Goal: Transaction & Acquisition: Purchase product/service

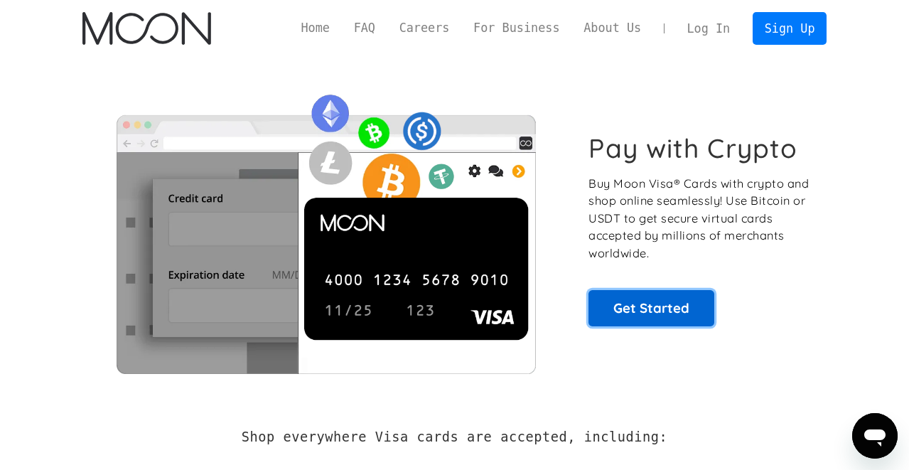
click at [645, 306] on link "Get Started" at bounding box center [651, 308] width 126 height 36
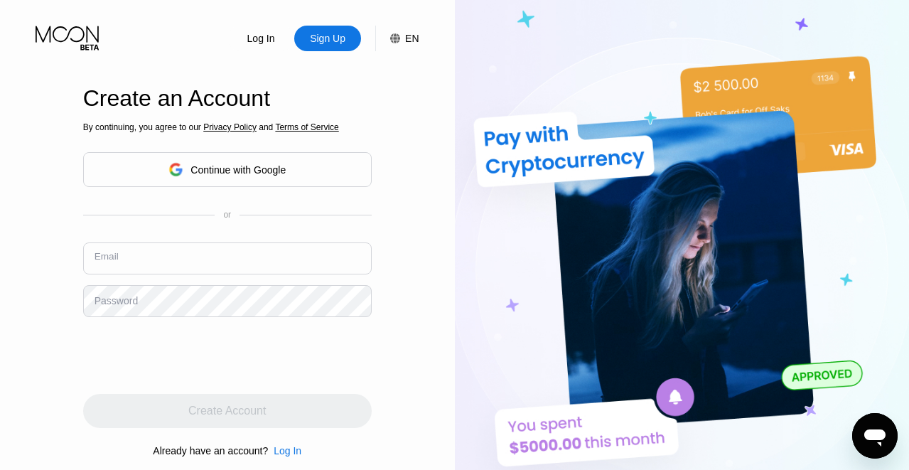
click at [166, 252] on input "text" at bounding box center [227, 258] width 289 height 32
type input "[EMAIL_ADDRESS][DOMAIN_NAME]"
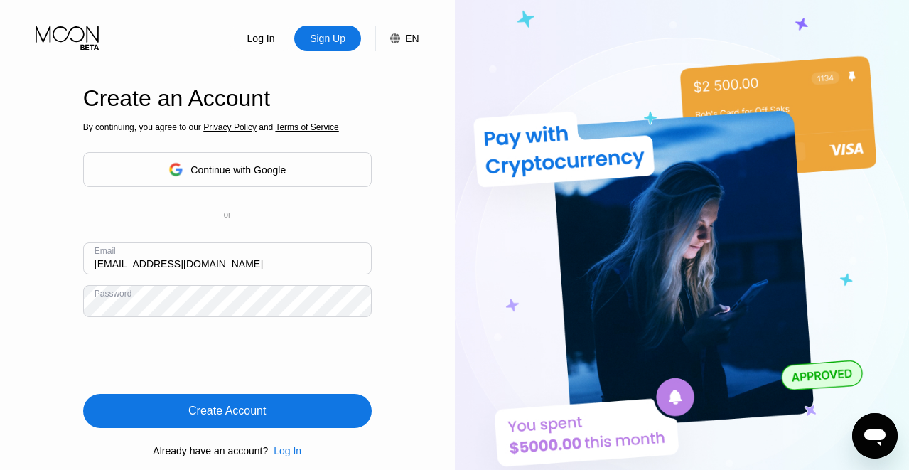
click at [250, 414] on div "Create Account" at bounding box center [226, 411] width 77 height 14
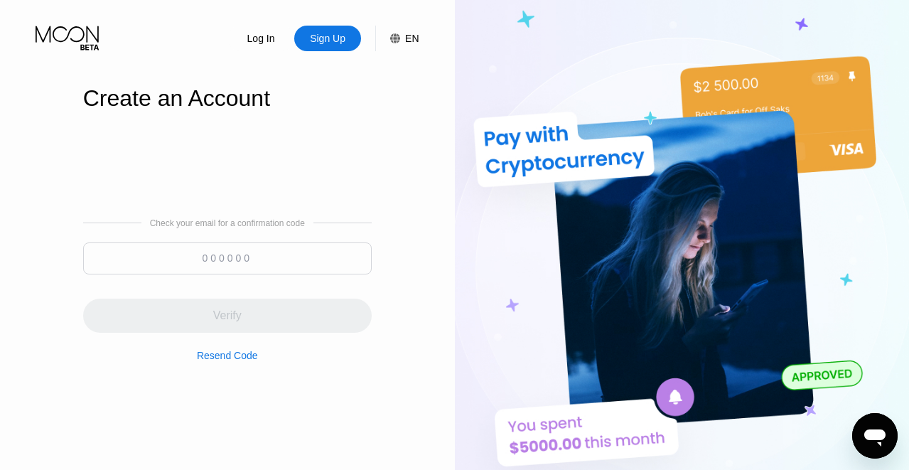
click at [239, 262] on input at bounding box center [227, 258] width 289 height 32
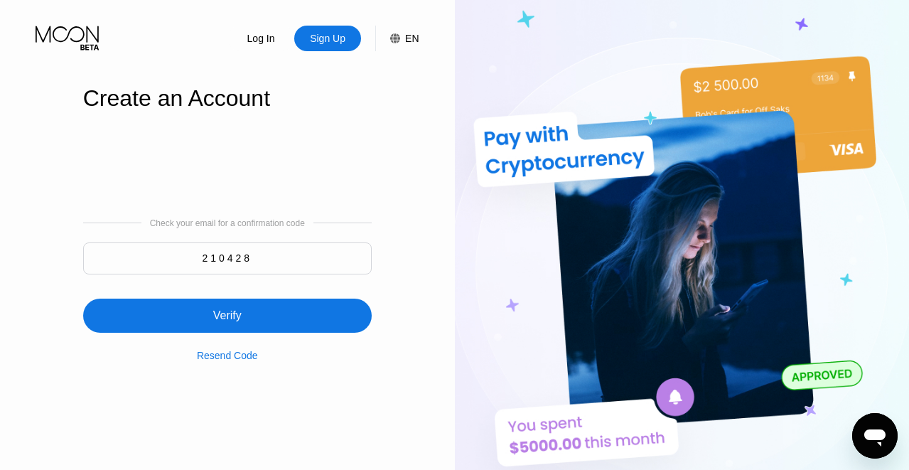
type input "210428"
click at [227, 317] on div "Verify" at bounding box center [227, 315] width 28 height 14
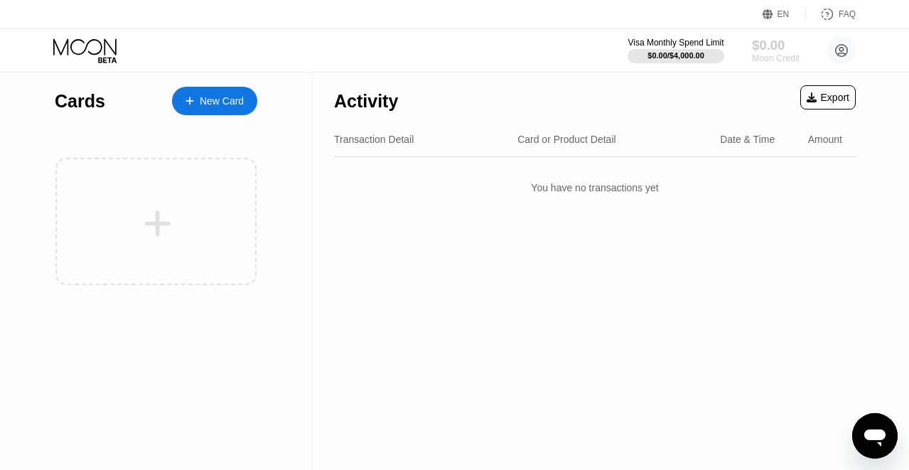
click at [775, 43] on div "$0.00" at bounding box center [776, 45] width 48 height 15
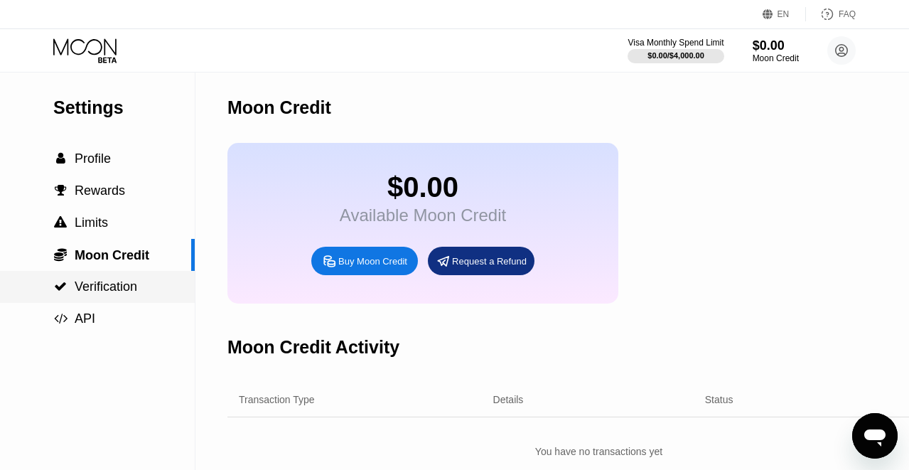
click at [122, 294] on span "Verification" at bounding box center [106, 286] width 63 height 14
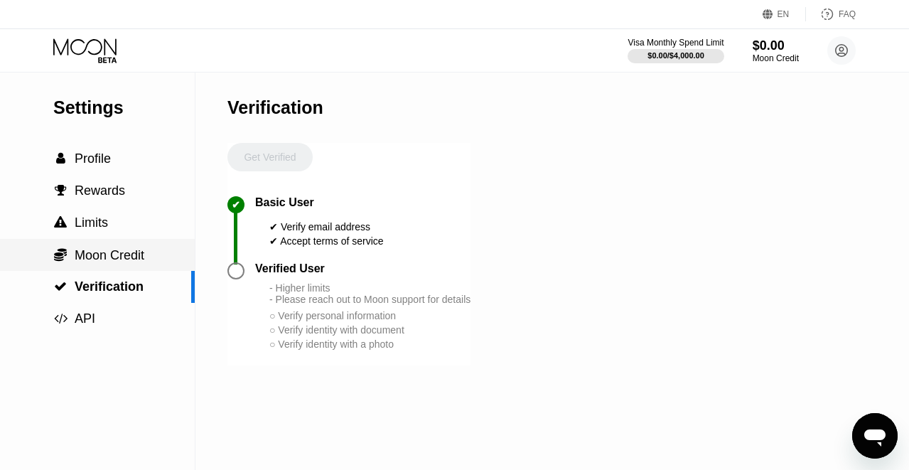
click at [141, 262] on span "Moon Credit" at bounding box center [110, 255] width 70 height 14
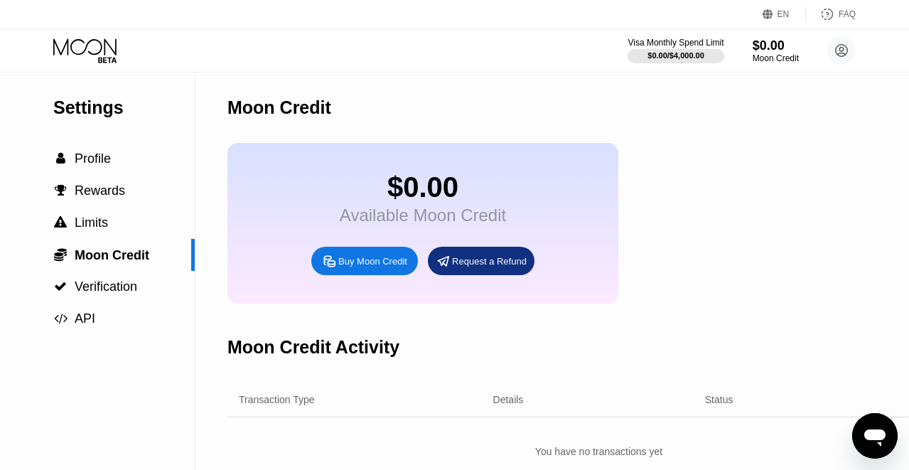
click at [370, 267] on div "Buy Moon Credit" at bounding box center [372, 261] width 69 height 12
type input "0"
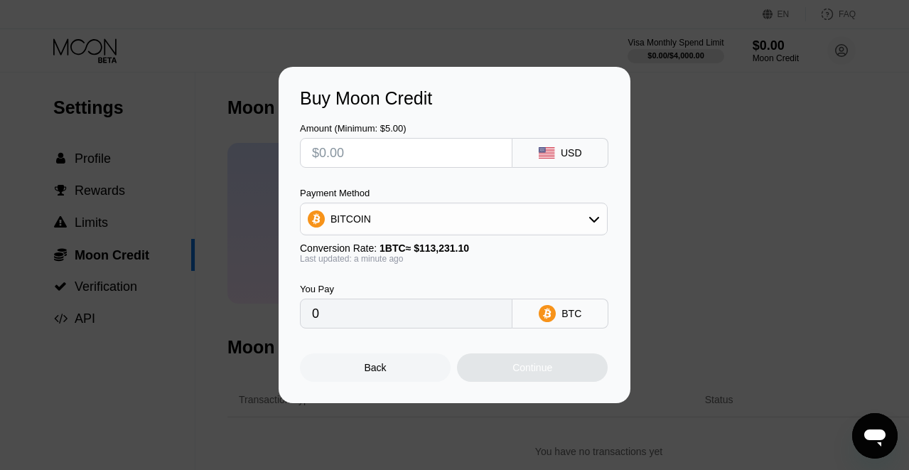
click at [470, 159] on input "text" at bounding box center [406, 153] width 188 height 28
type input "$5"
type input "0.00004416"
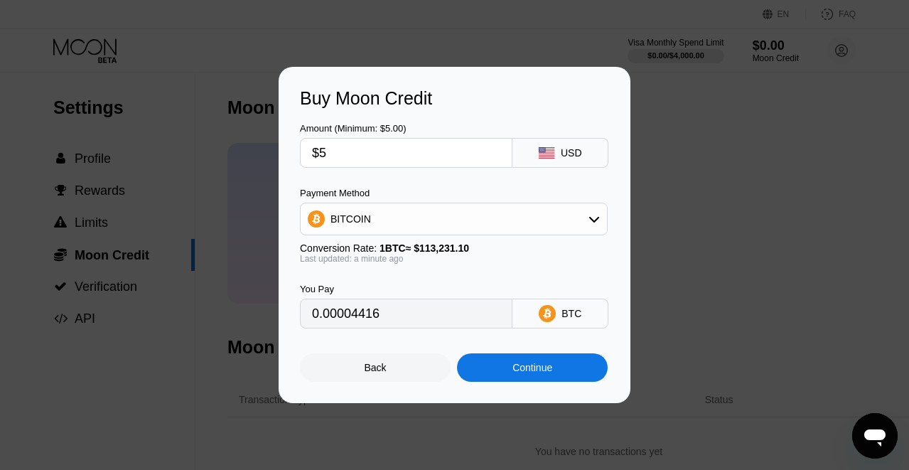
type input "$50"
type input "0.00044158"
type input "$50"
click at [547, 376] on div "Continue" at bounding box center [532, 367] width 151 height 28
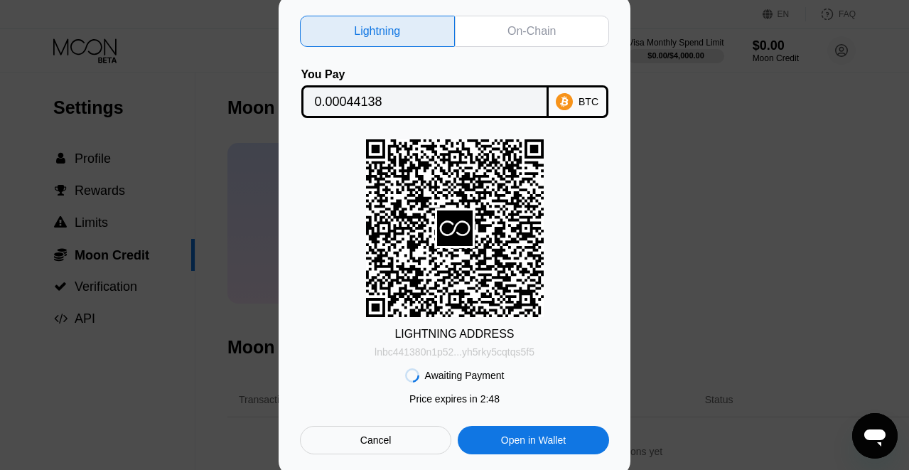
click at [502, 355] on div "lnbc441380n1p52...yh5rky5cqtqs5f5" at bounding box center [455, 351] width 160 height 11
click at [548, 36] on div "On-Chain" at bounding box center [531, 31] width 48 height 14
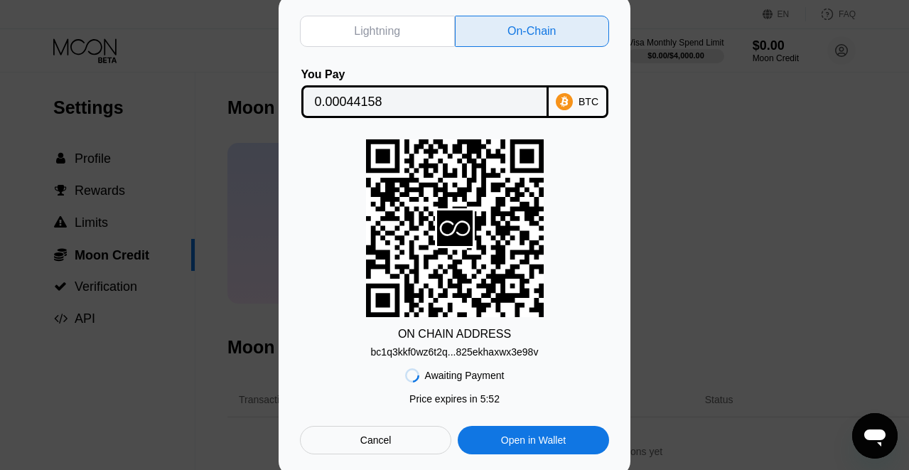
click at [488, 352] on div "bc1q3kkf0wz6t2q...825ekhaxwx3e98v" at bounding box center [455, 351] width 168 height 11
click at [416, 36] on div "Lightning" at bounding box center [377, 31] width 155 height 31
type input "0.00044138"
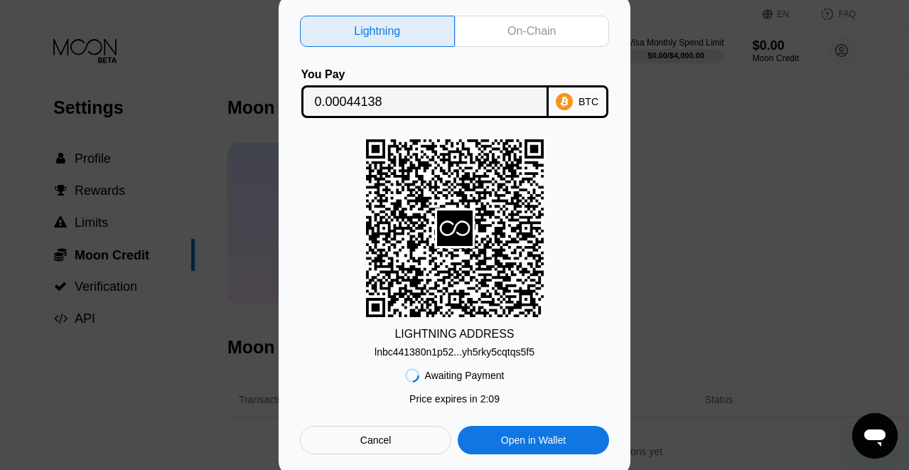
click at [444, 351] on div "lnbc441380n1p52...yh5rky5cqtqs5f5" at bounding box center [455, 351] width 160 height 11
click at [434, 102] on input "0.00044138" at bounding box center [425, 101] width 220 height 28
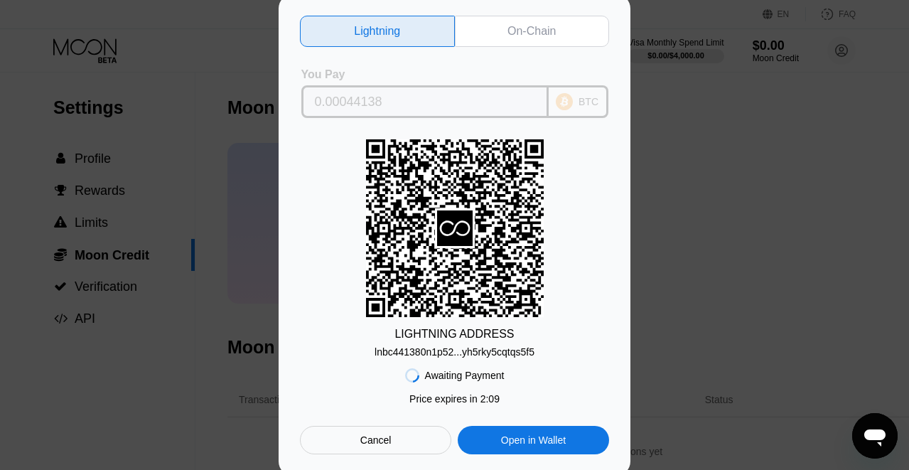
click at [488, 100] on input "0.00044138" at bounding box center [425, 101] width 220 height 28
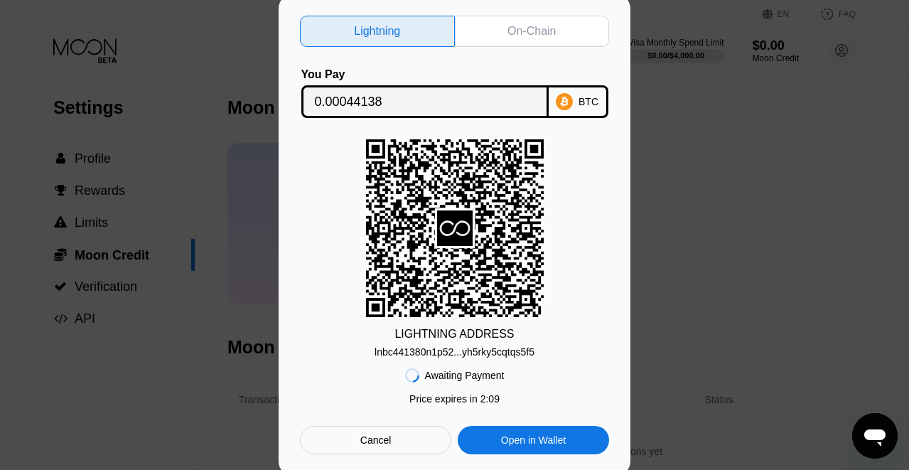
click at [415, 355] on div "lnbc441380n1p52...yh5rky5cqtqs5f5" at bounding box center [455, 351] width 160 height 11
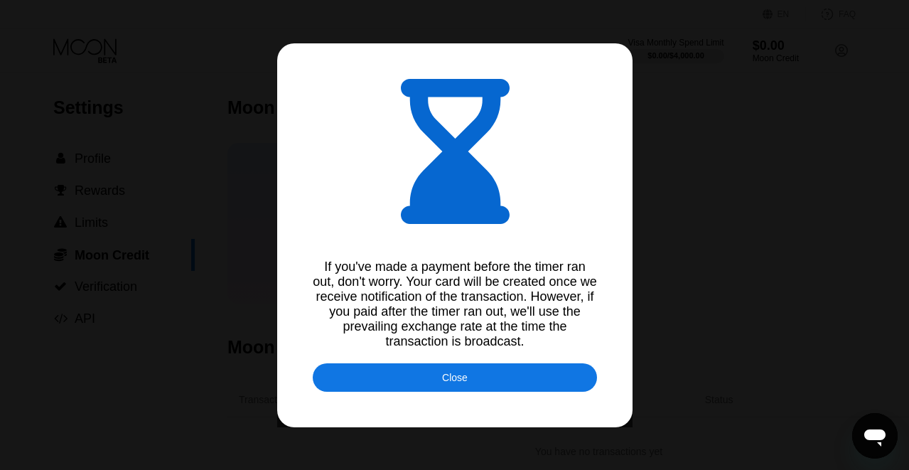
type input "0.00044236"
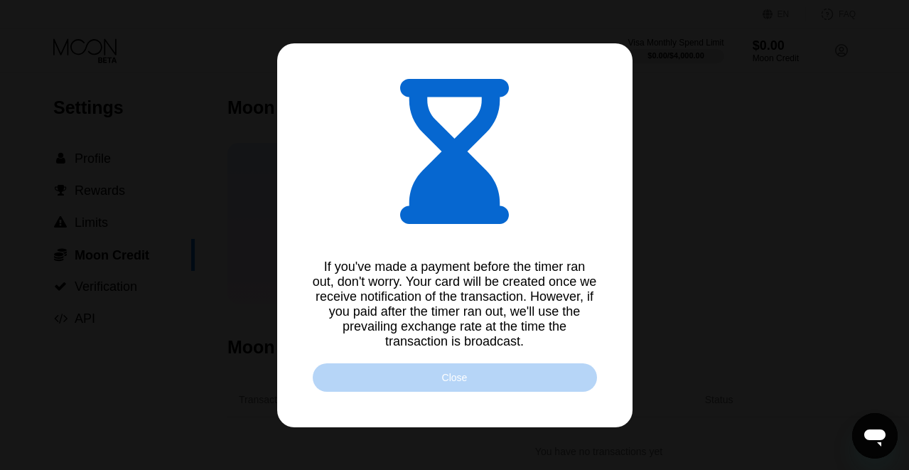
click at [465, 381] on div "Close" at bounding box center [455, 377] width 26 height 11
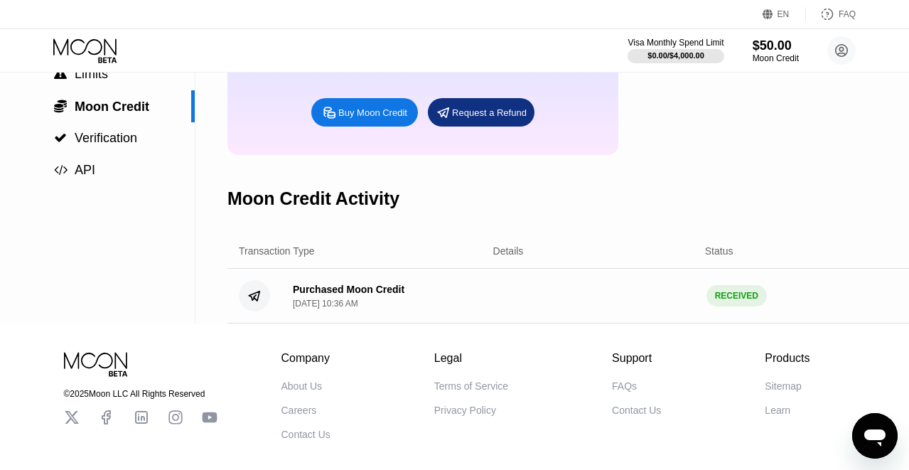
scroll to position [179, 0]
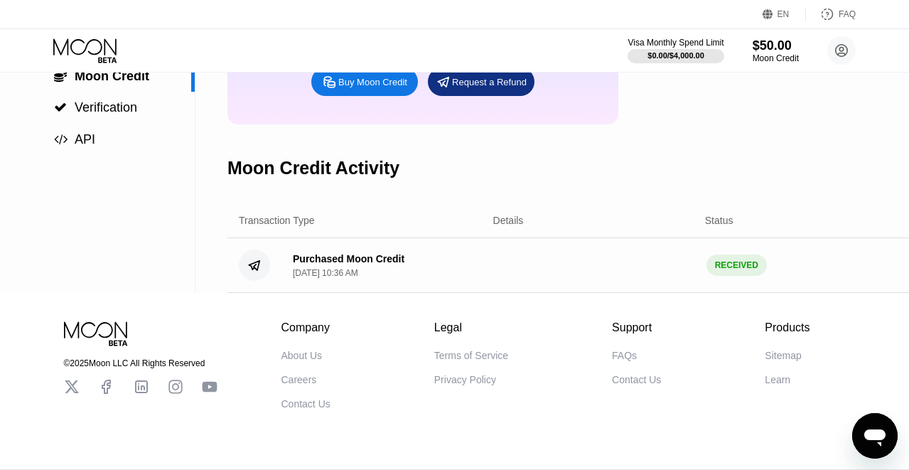
click at [740, 268] on div "RECEIVED" at bounding box center [736, 264] width 60 height 21
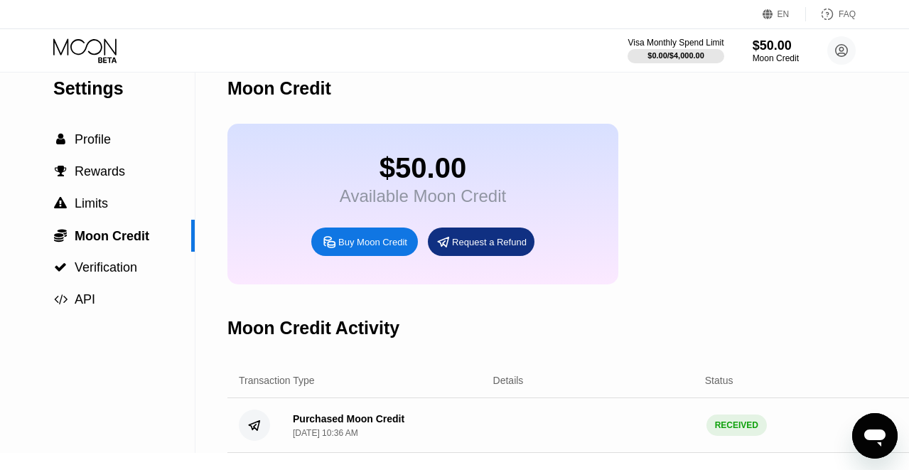
scroll to position [0, 0]
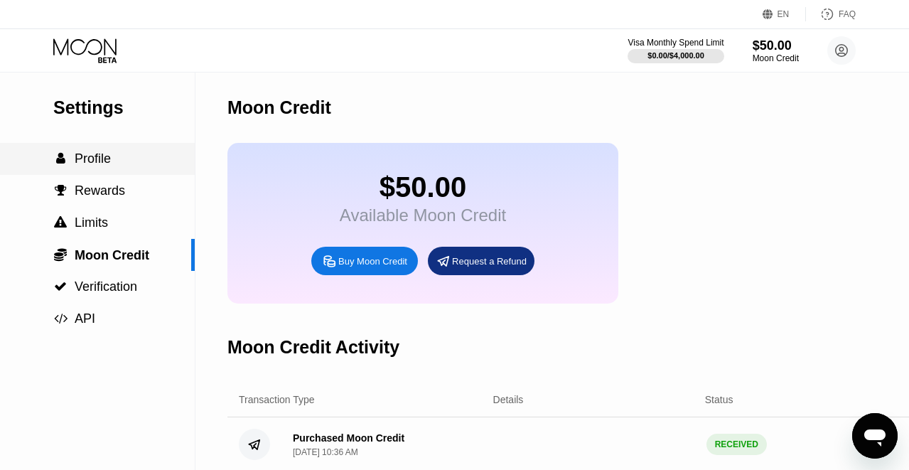
click at [113, 166] on div " Profile" at bounding box center [97, 158] width 195 height 15
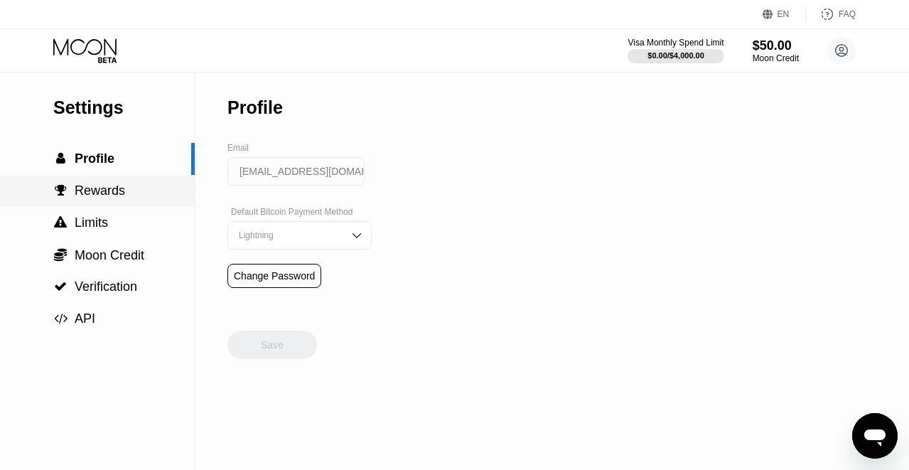
click at [133, 203] on div " Rewards" at bounding box center [97, 191] width 195 height 32
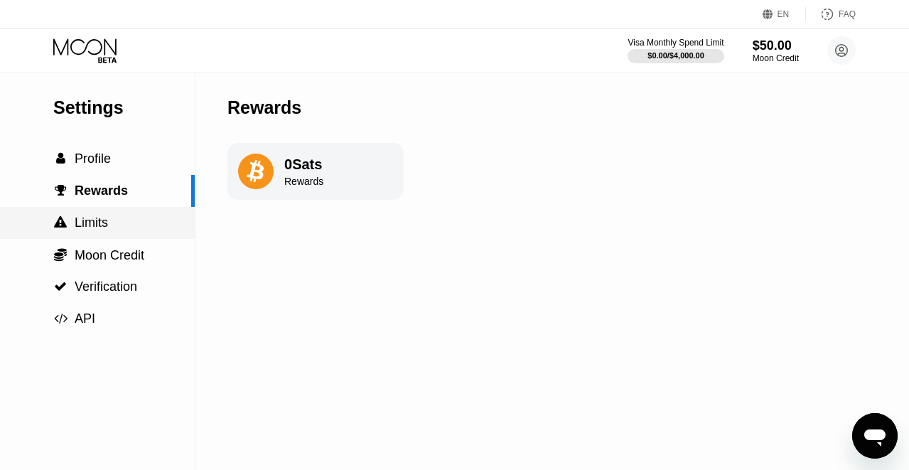
click at [129, 233] on div " Limits" at bounding box center [97, 223] width 195 height 32
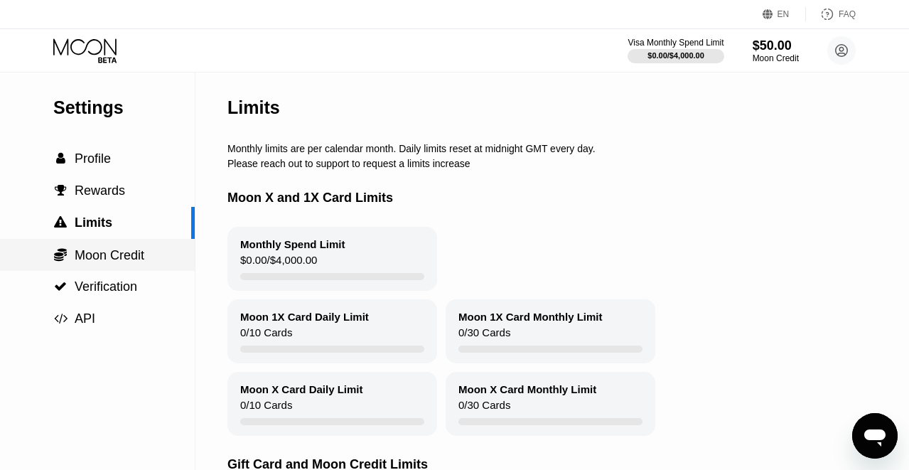
click at [116, 258] on span "Moon Credit" at bounding box center [110, 255] width 70 height 14
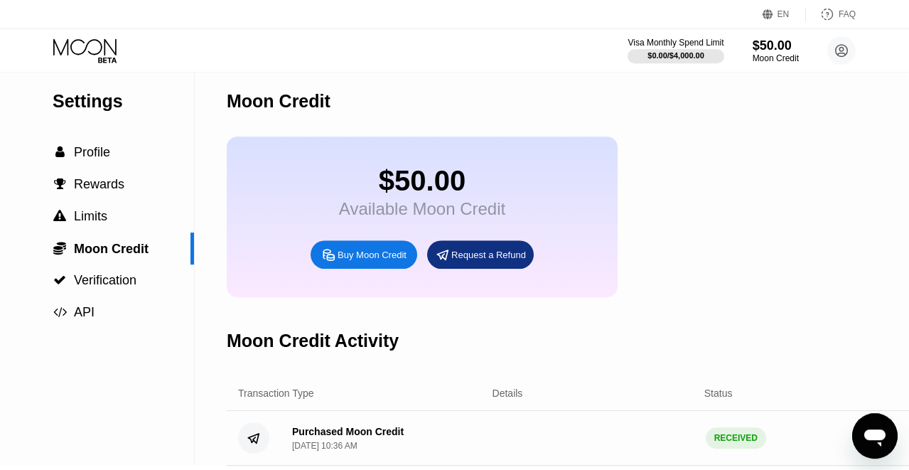
scroll to position [5, 1]
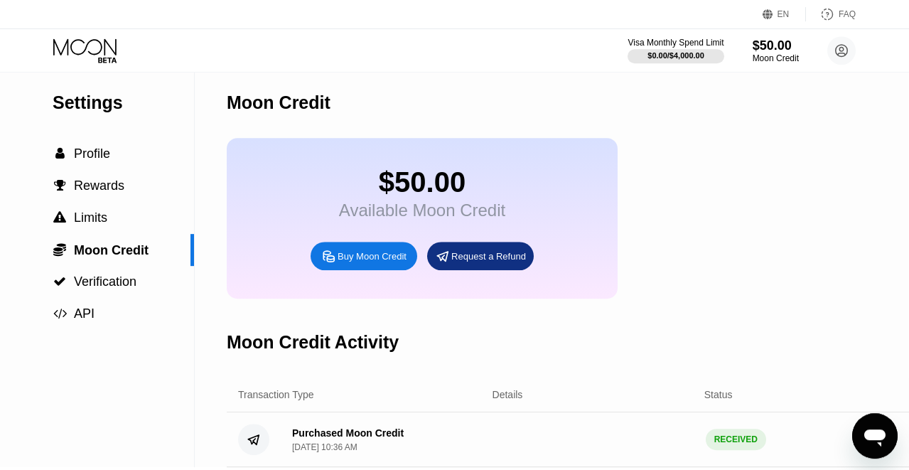
click at [108, 50] on icon at bounding box center [86, 50] width 66 height 25
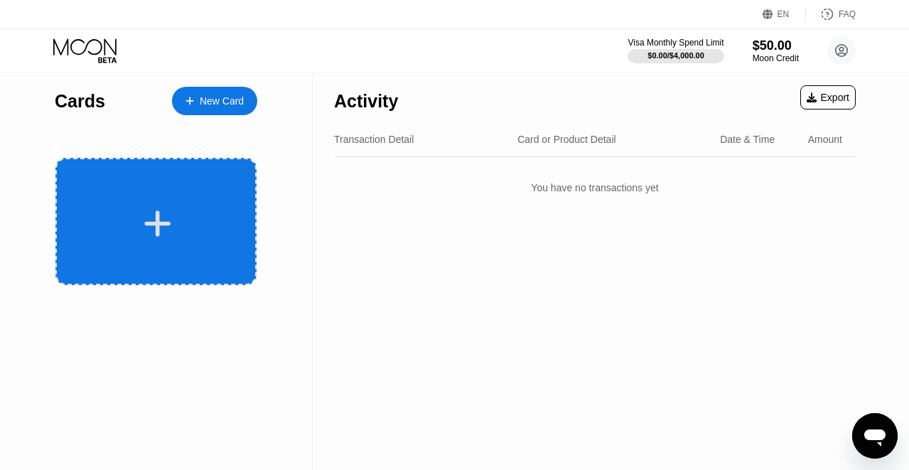
click at [148, 212] on icon at bounding box center [158, 224] width 28 height 32
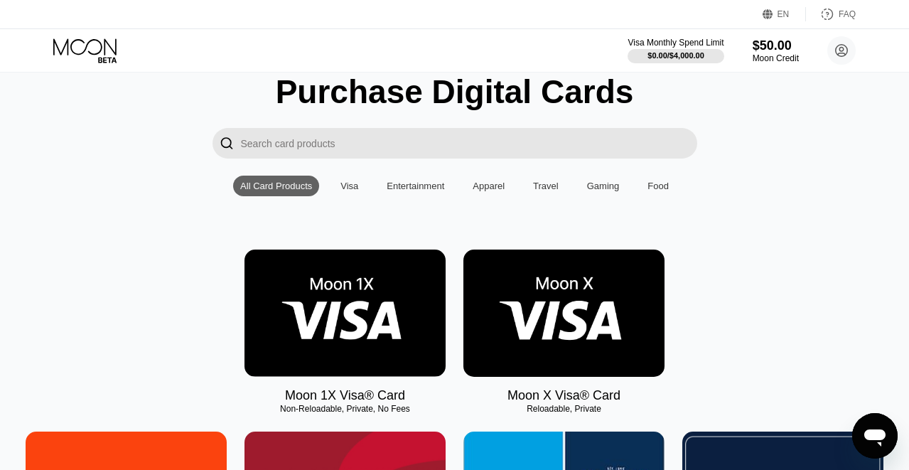
scroll to position [51, 0]
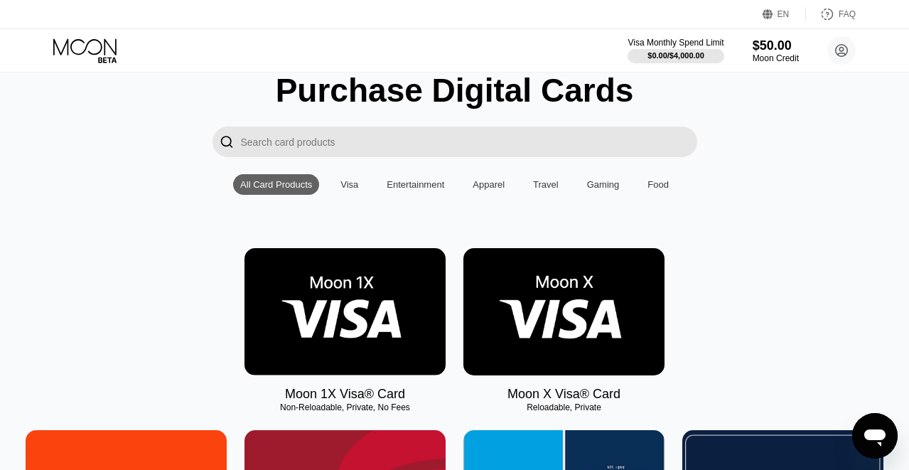
click at [421, 183] on div "Entertainment" at bounding box center [416, 184] width 58 height 11
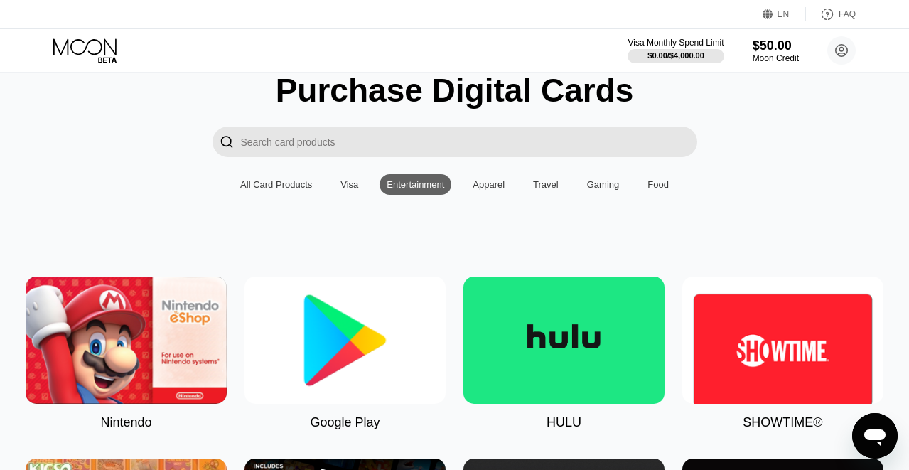
click at [490, 187] on div "Apparel" at bounding box center [489, 184] width 32 height 11
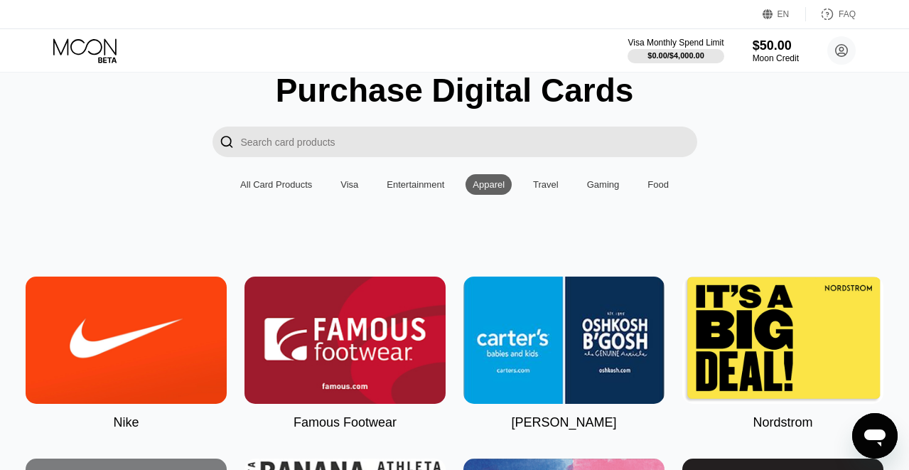
click at [557, 188] on div "Travel" at bounding box center [546, 184] width 26 height 11
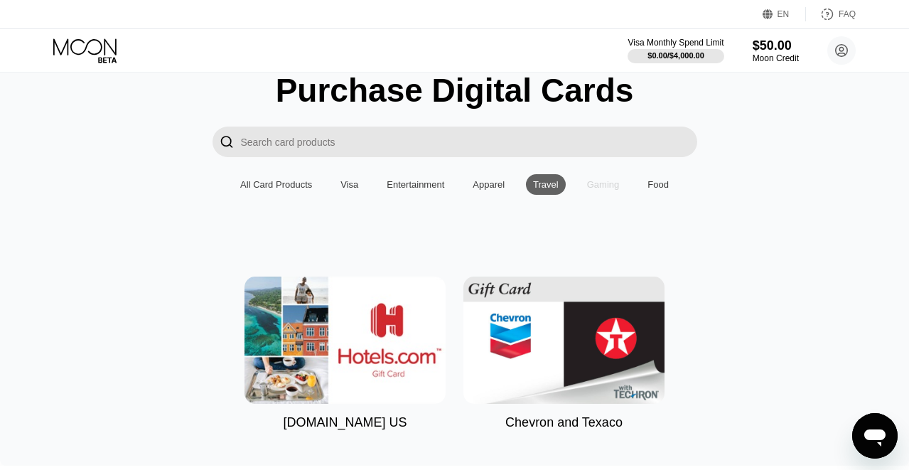
click at [620, 189] on div "Gaming" at bounding box center [603, 184] width 33 height 11
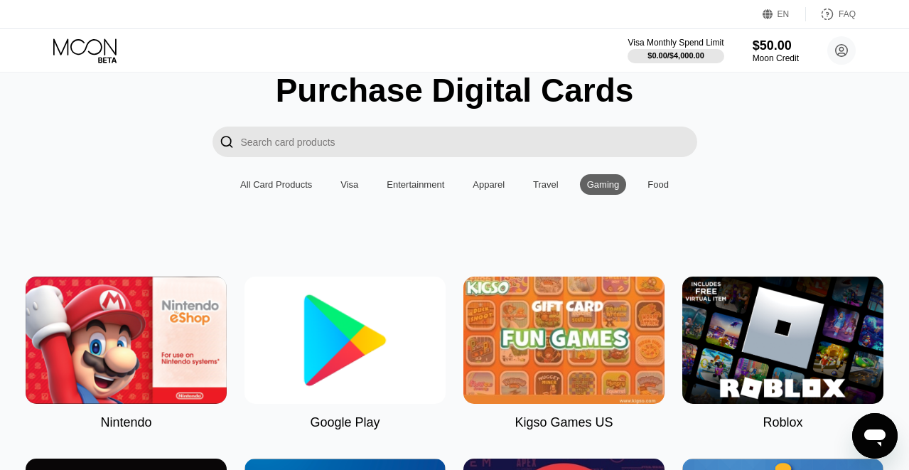
click at [664, 190] on div "Food" at bounding box center [658, 184] width 36 height 21
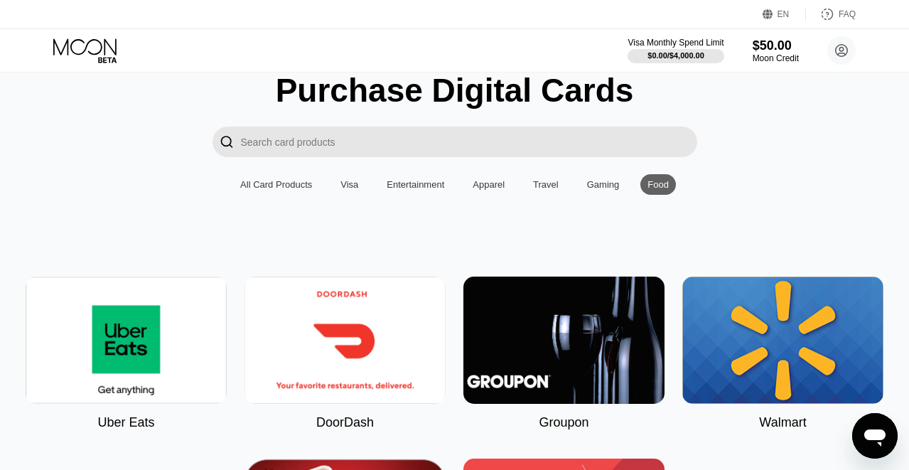
click at [347, 185] on div "Visa" at bounding box center [349, 184] width 18 height 11
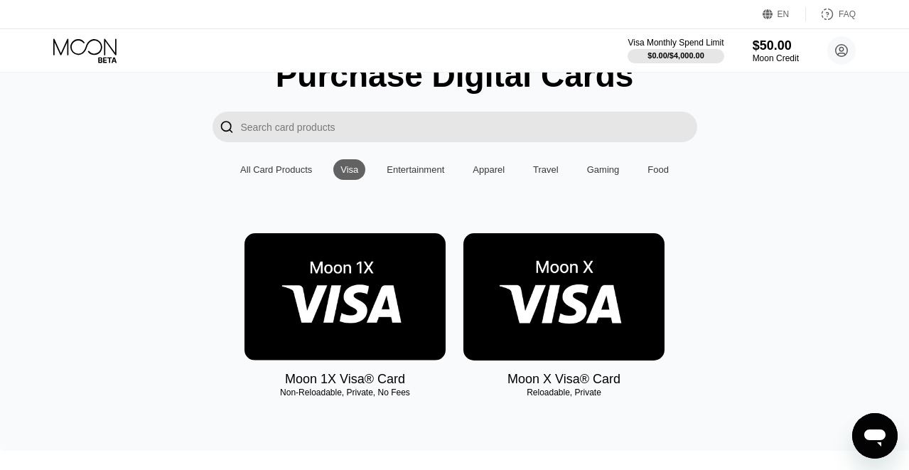
scroll to position [0, 0]
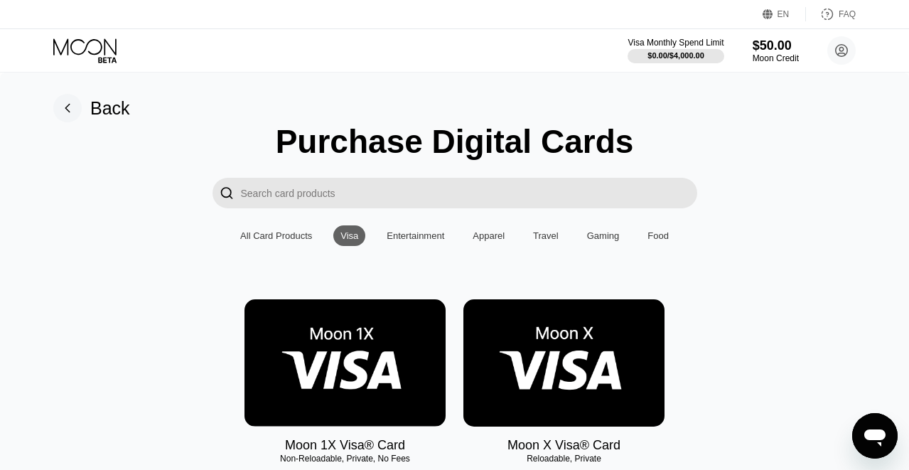
click at [435, 234] on div "Entertainment" at bounding box center [416, 235] width 58 height 11
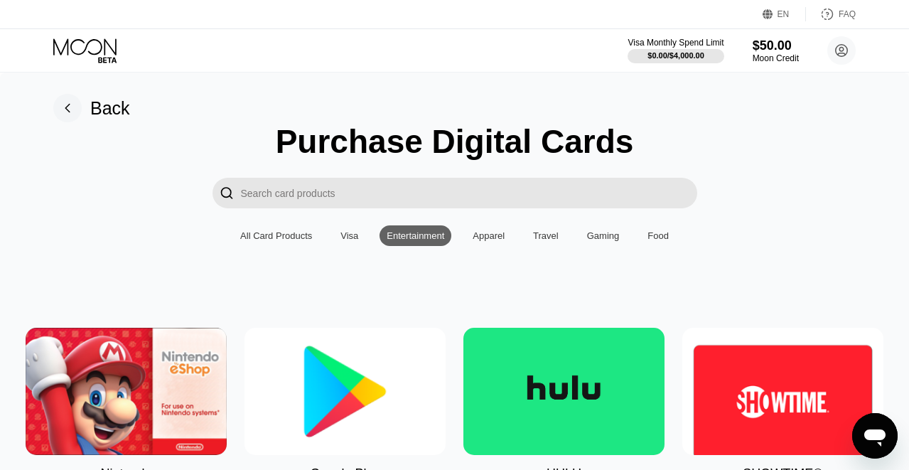
click at [500, 235] on div "Apparel" at bounding box center [489, 235] width 32 height 11
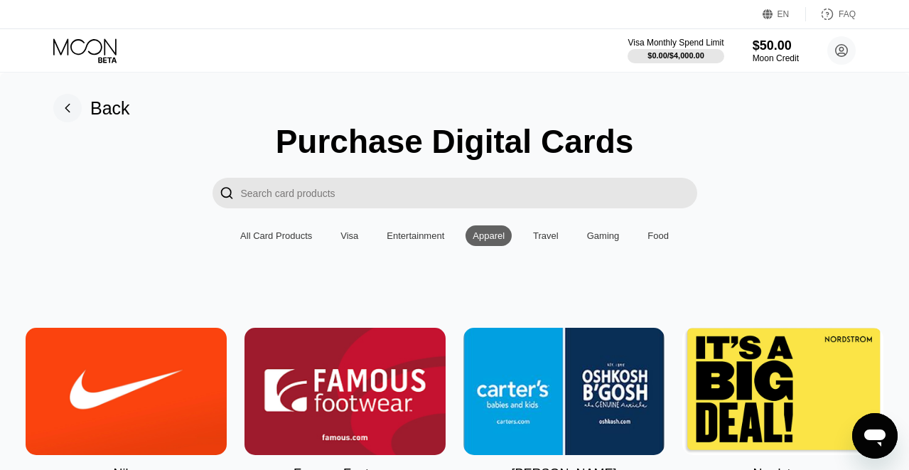
click at [555, 242] on div "Travel" at bounding box center [546, 235] width 40 height 21
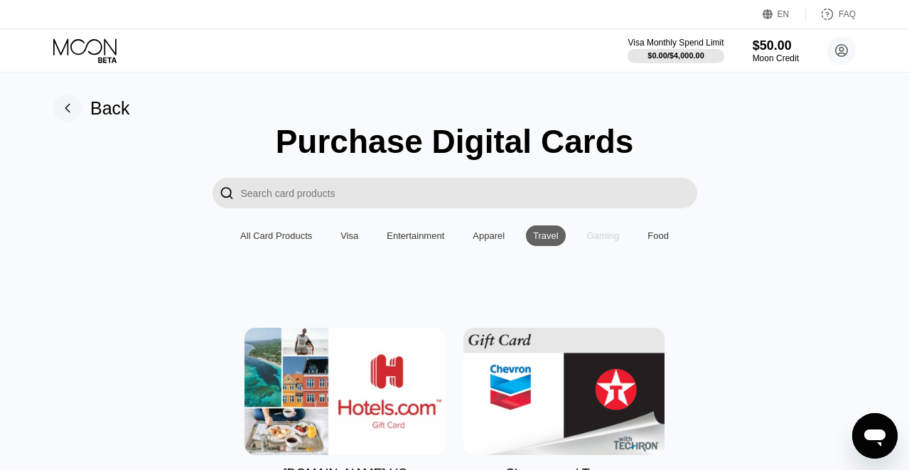
click at [601, 235] on div "Gaming" at bounding box center [603, 235] width 33 height 11
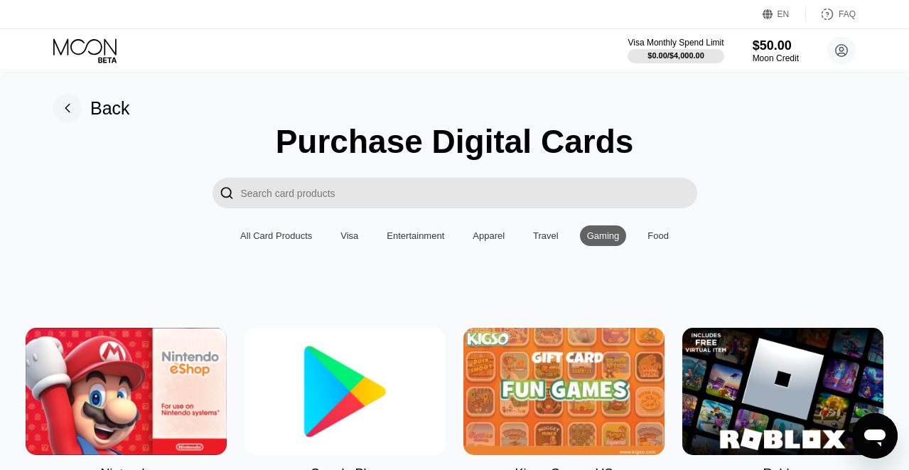
click at [660, 237] on div "Food" at bounding box center [657, 235] width 21 height 11
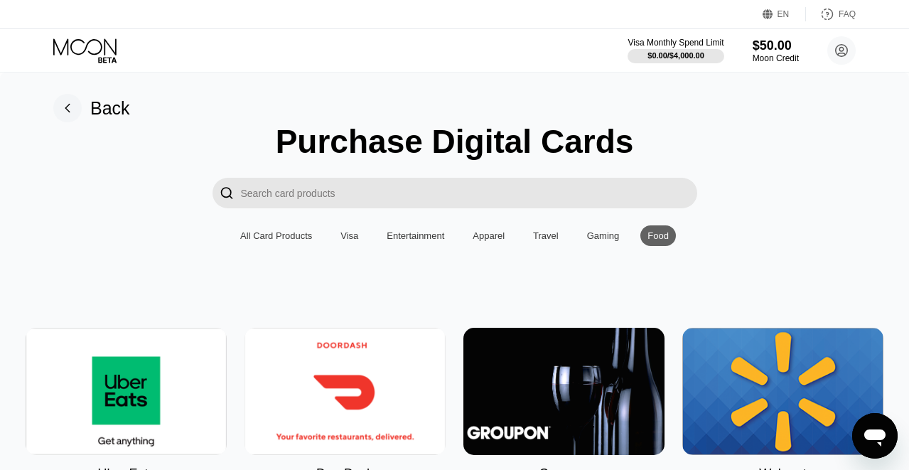
click at [351, 232] on div "Visa" at bounding box center [349, 235] width 18 height 11
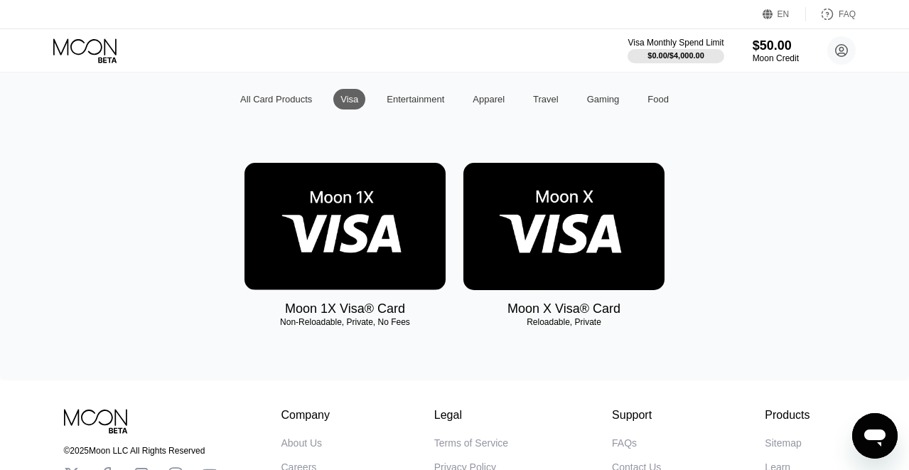
scroll to position [141, 0]
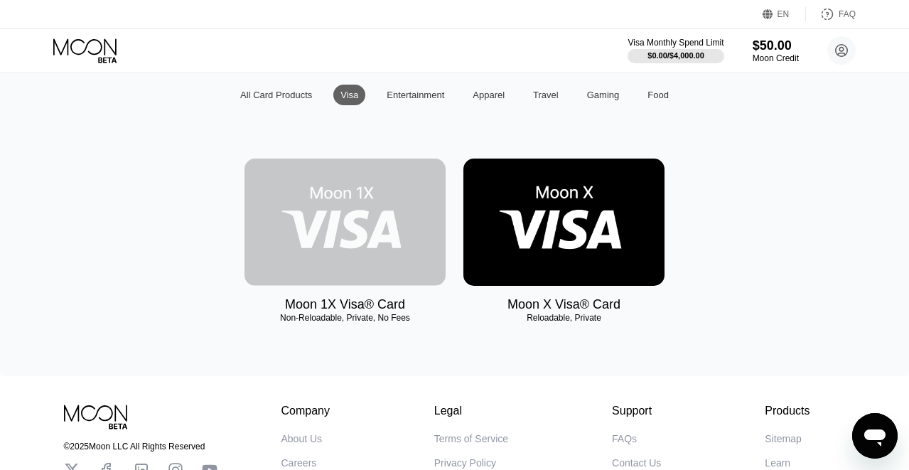
click at [340, 247] on img at bounding box center [344, 221] width 201 height 127
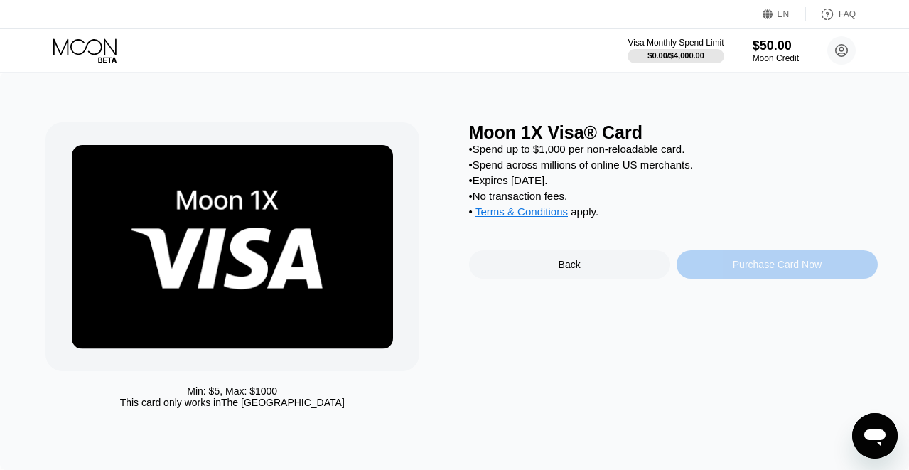
click at [756, 269] on div "Purchase Card Now" at bounding box center [777, 264] width 89 height 11
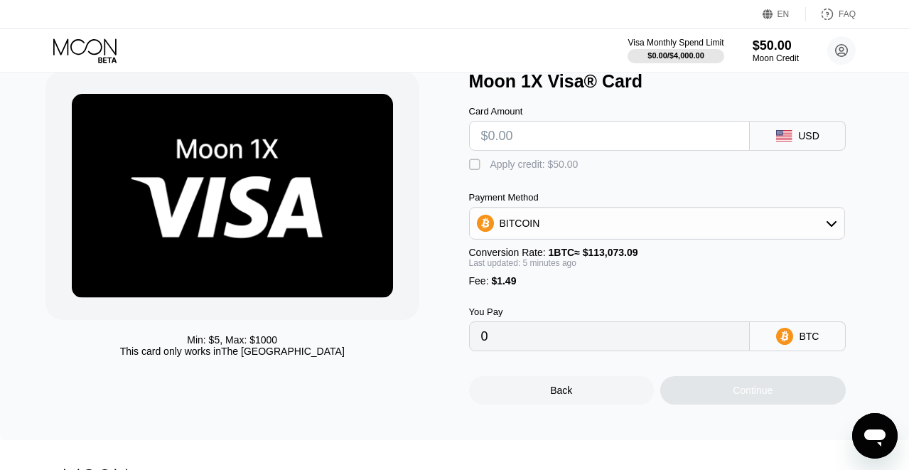
scroll to position [55, 0]
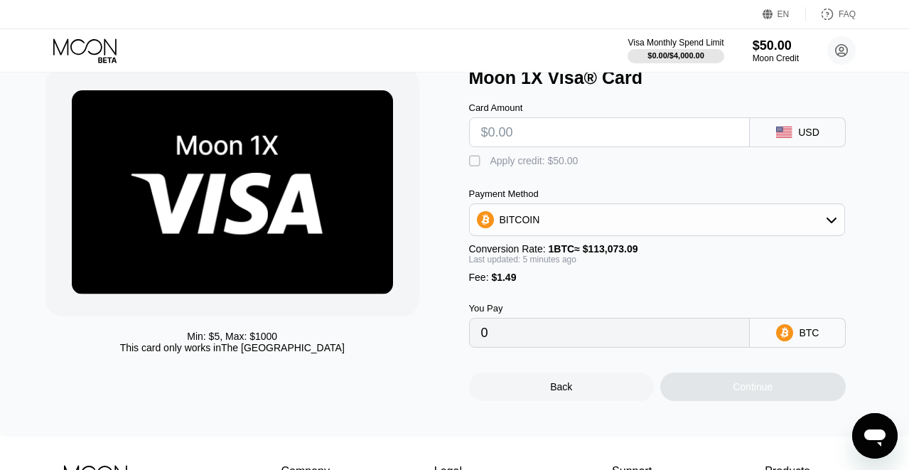
click at [821, 223] on div "BITCOIN" at bounding box center [657, 219] width 375 height 28
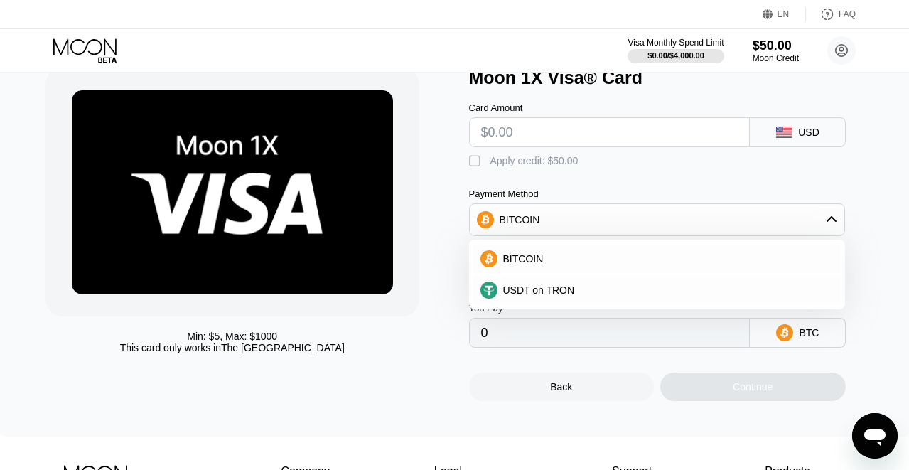
click at [889, 225] on div "Min: $ 5 , Max: $ 1000 This card only works in The United States Moon 1X Visa® …" at bounding box center [454, 227] width 909 height 419
click at [883, 268] on div "Min: $ 5 , Max: $ 1000 This card only works in The United States Moon 1X Visa® …" at bounding box center [454, 227] width 909 height 419
click at [860, 191] on div "Card Amount USD  Apply credit: $50.00 Payment Method BITCOIN BITCOIN USDT on T…" at bounding box center [673, 217] width 409 height 259
click at [375, 348] on div "Min: $ 5 , Max: $ 1000 This card only works in The United States" at bounding box center [232, 341] width 374 height 23
click at [422, 313] on div "Min: $ 5 , Max: $ 1000 This card only works in The United States" at bounding box center [249, 234] width 409 height 333
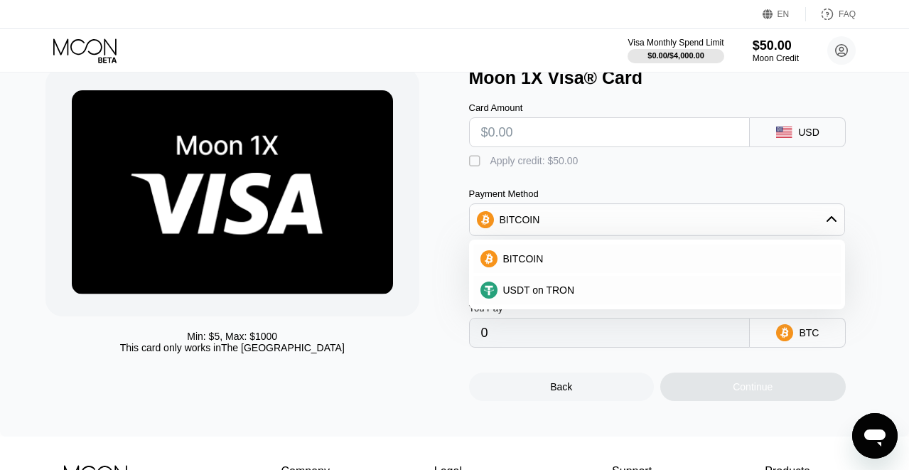
click at [833, 224] on icon at bounding box center [831, 219] width 11 height 11
